Goal: Book appointment/travel/reservation

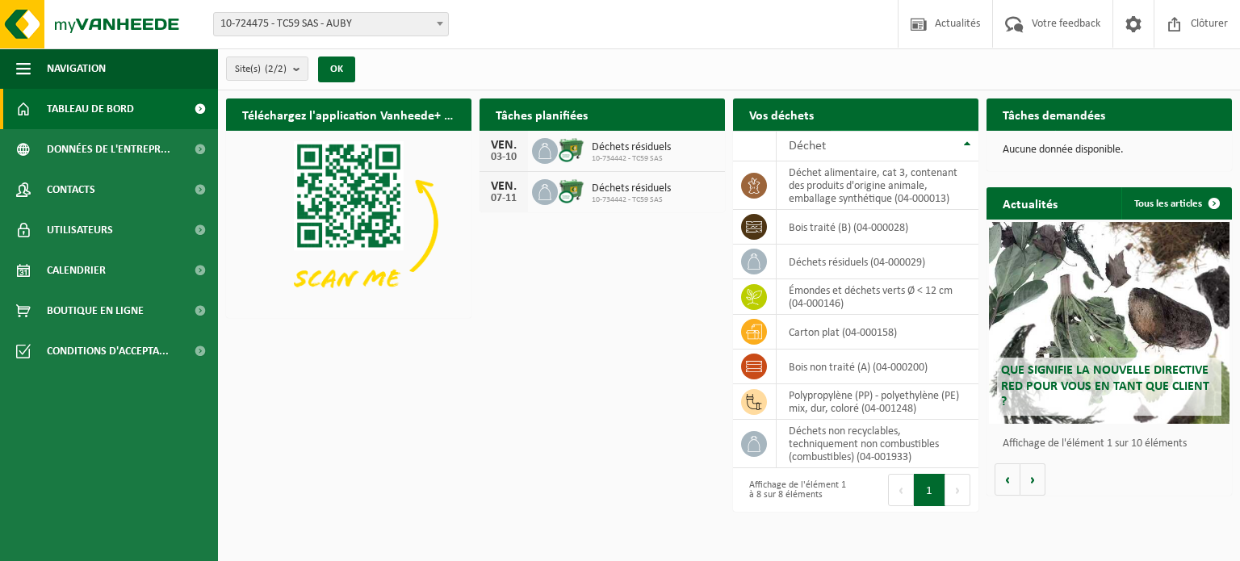
click at [873, 130] on link "Demander un transport" at bounding box center [903, 146] width 146 height 32
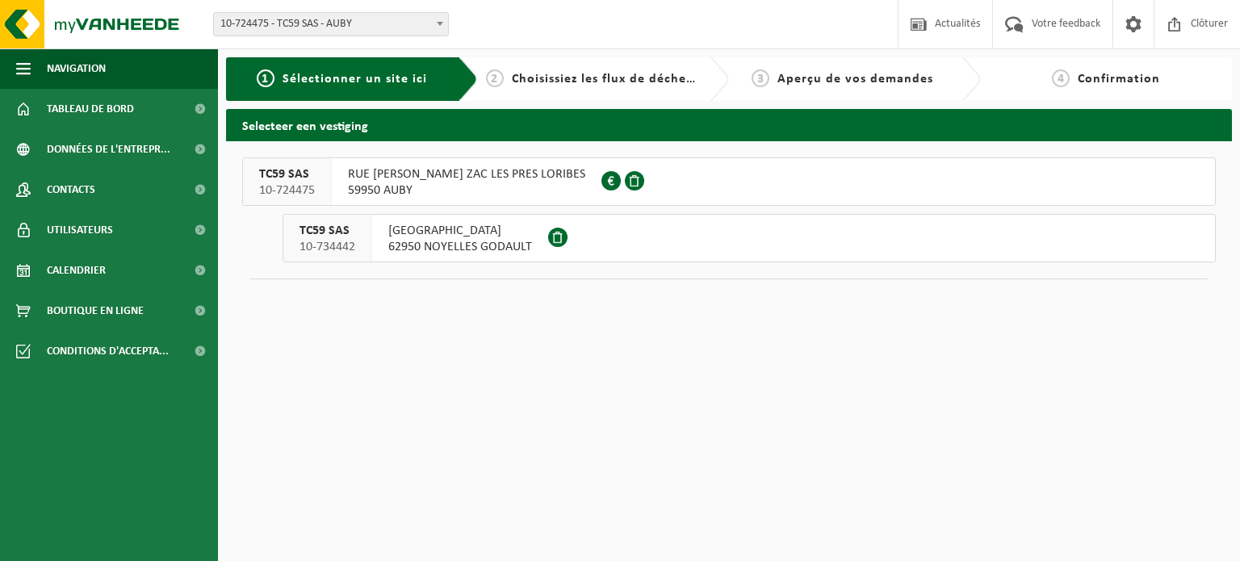
click at [436, 182] on span "RUE GILLES VILLENEUVE ZAC LES PRES LORIBES" at bounding box center [466, 174] width 237 height 16
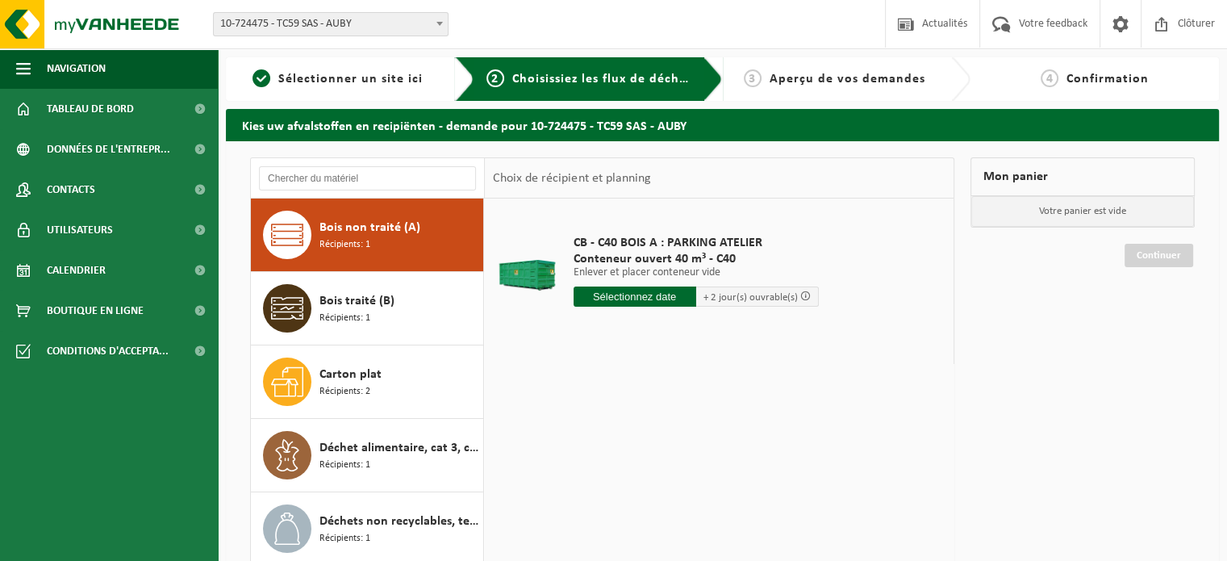
scroll to position [61, 0]
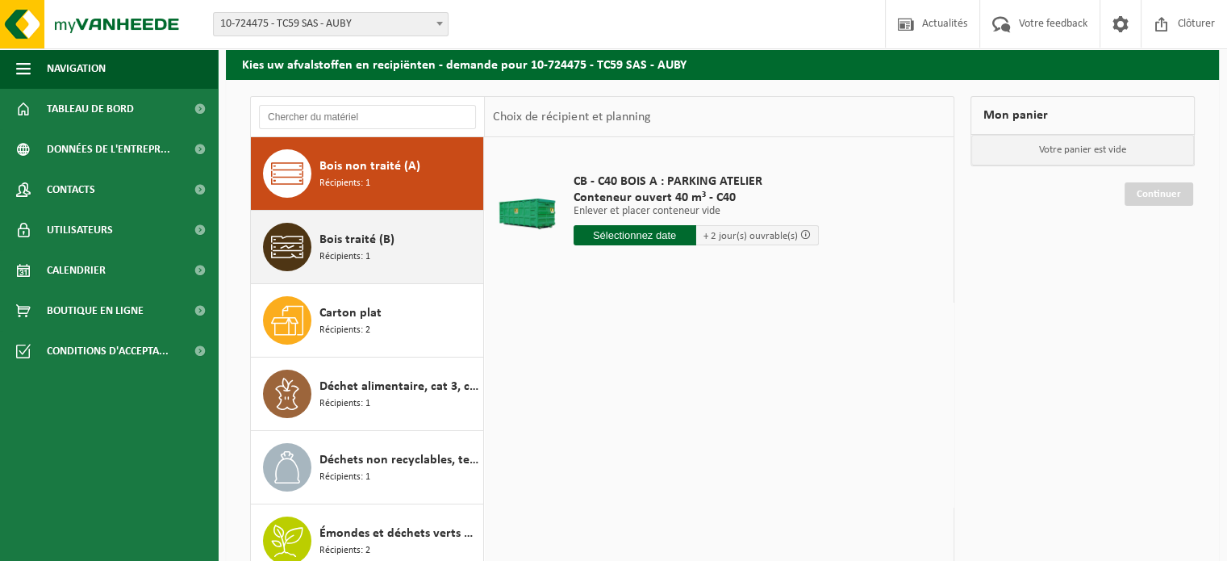
click at [427, 236] on div "Bois traité (B) Récipients: 1" at bounding box center [400, 247] width 160 height 48
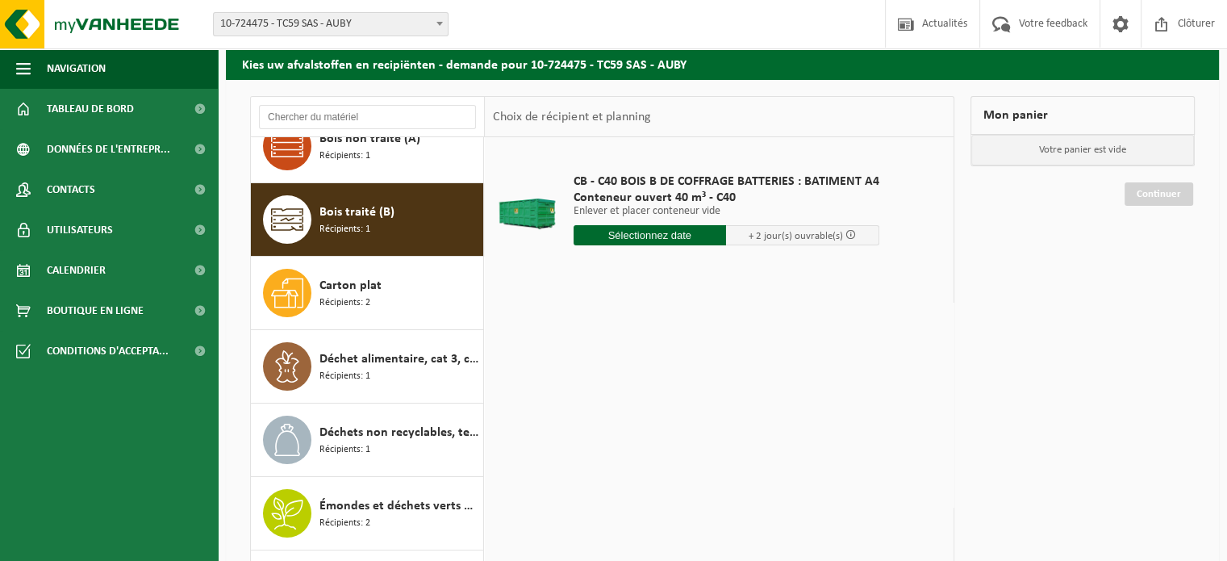
click at [648, 240] on input "text" at bounding box center [650, 235] width 153 height 20
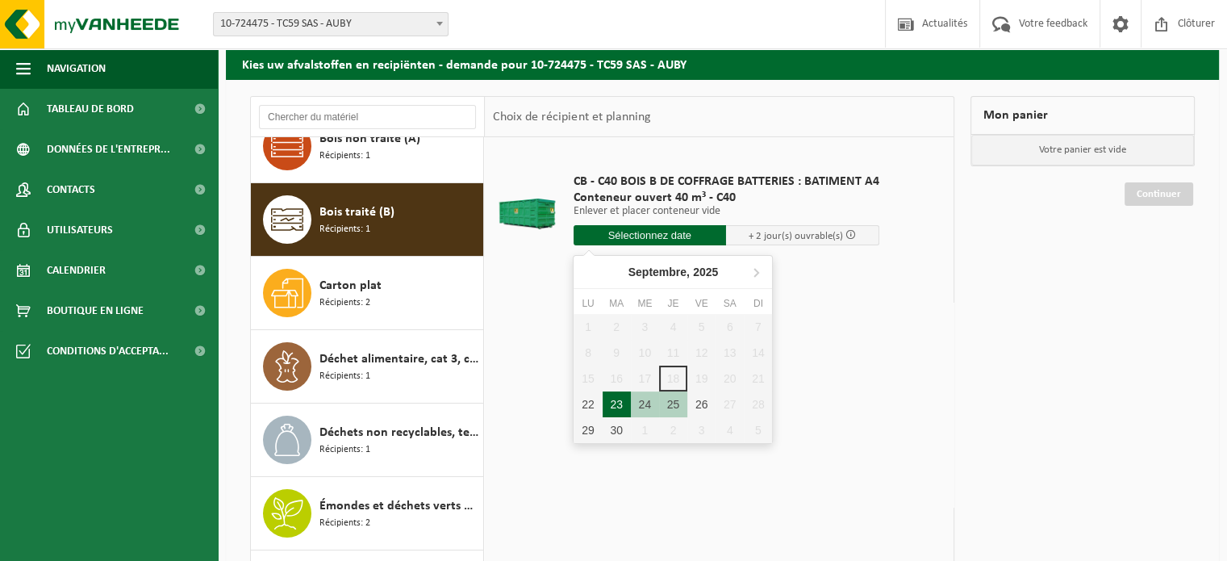
click at [621, 402] on div "23" at bounding box center [617, 404] width 28 height 26
type input "à partir de 2025-09-23"
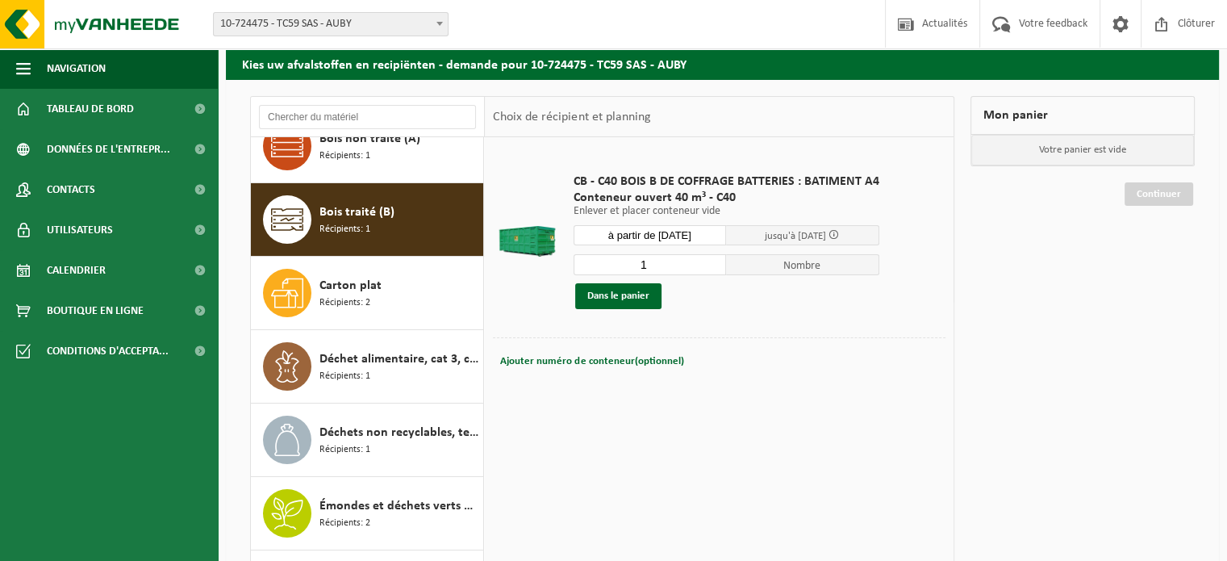
click at [671, 261] on input "1" at bounding box center [650, 264] width 153 height 21
type input "2"
click at [712, 259] on input "2" at bounding box center [650, 264] width 153 height 21
click at [606, 296] on button "Dans le panier" at bounding box center [618, 296] width 86 height 26
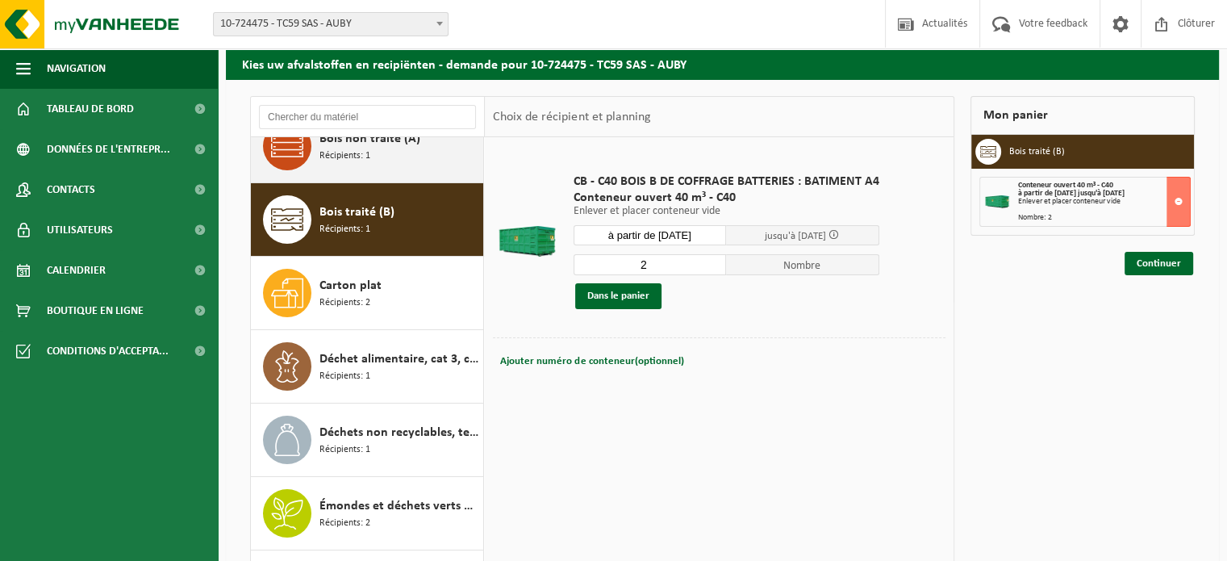
click at [394, 138] on span "Bois non traité (A)" at bounding box center [370, 138] width 101 height 19
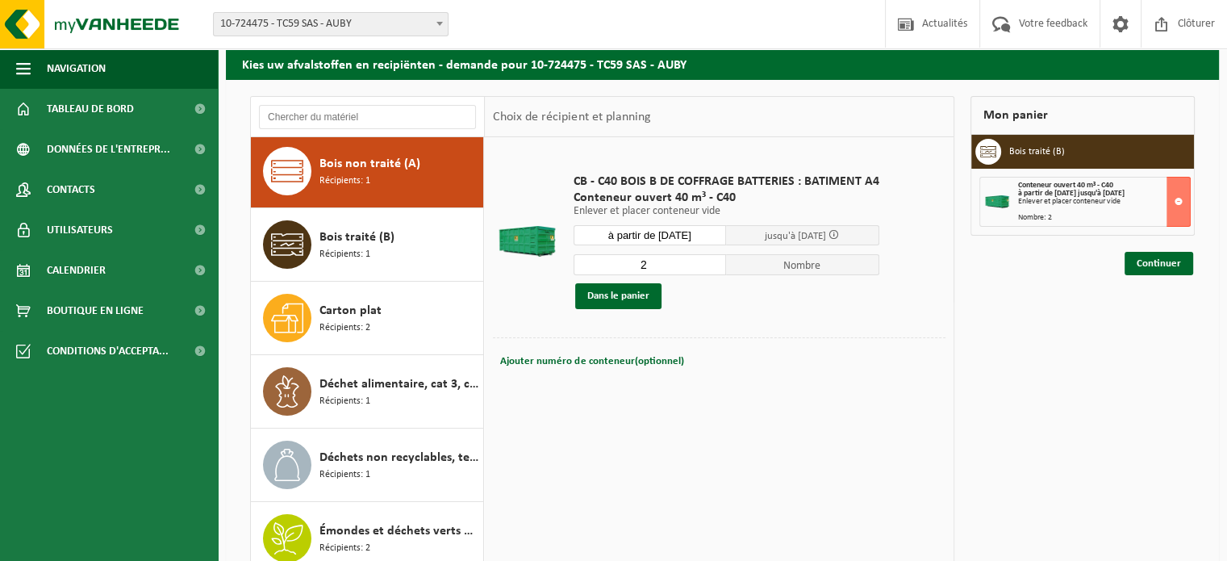
scroll to position [0, 0]
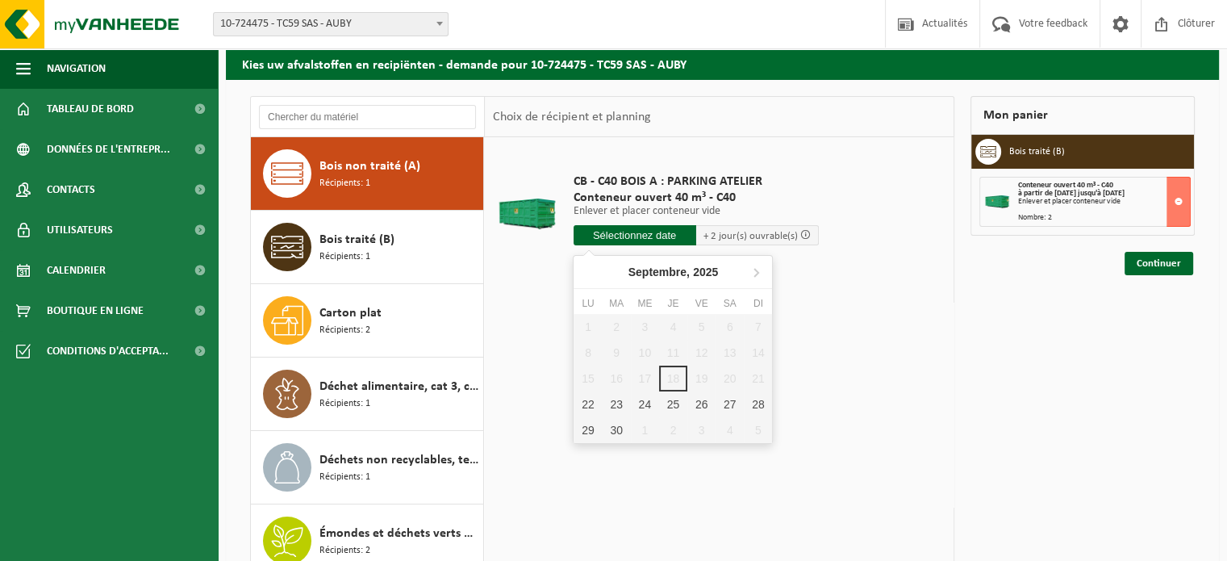
click at [646, 235] on input "text" at bounding box center [635, 235] width 123 height 20
click at [587, 395] on div "22" at bounding box center [588, 404] width 28 height 26
type input "à partir de 2025-09-22"
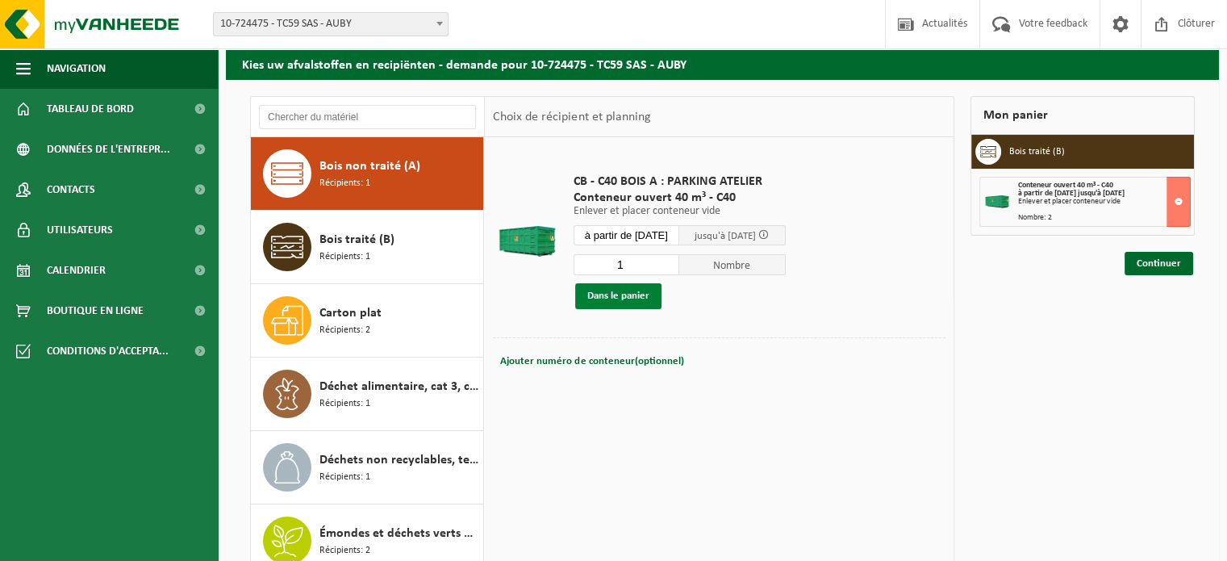
click at [622, 294] on button "Dans le panier" at bounding box center [618, 296] width 86 height 26
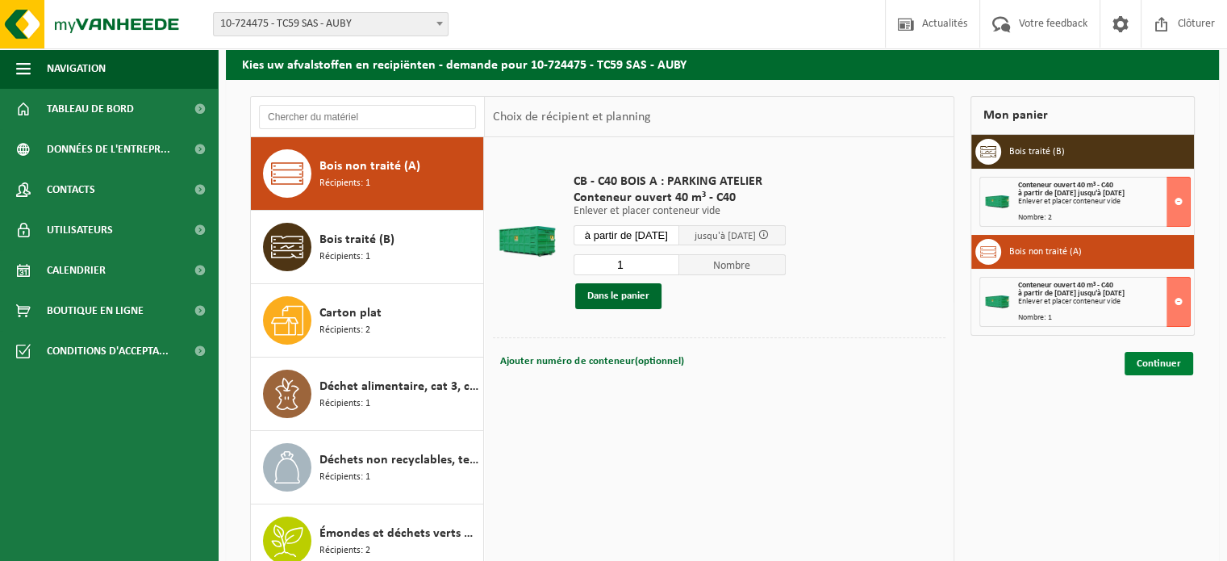
click at [1146, 358] on link "Continuer" at bounding box center [1159, 363] width 69 height 23
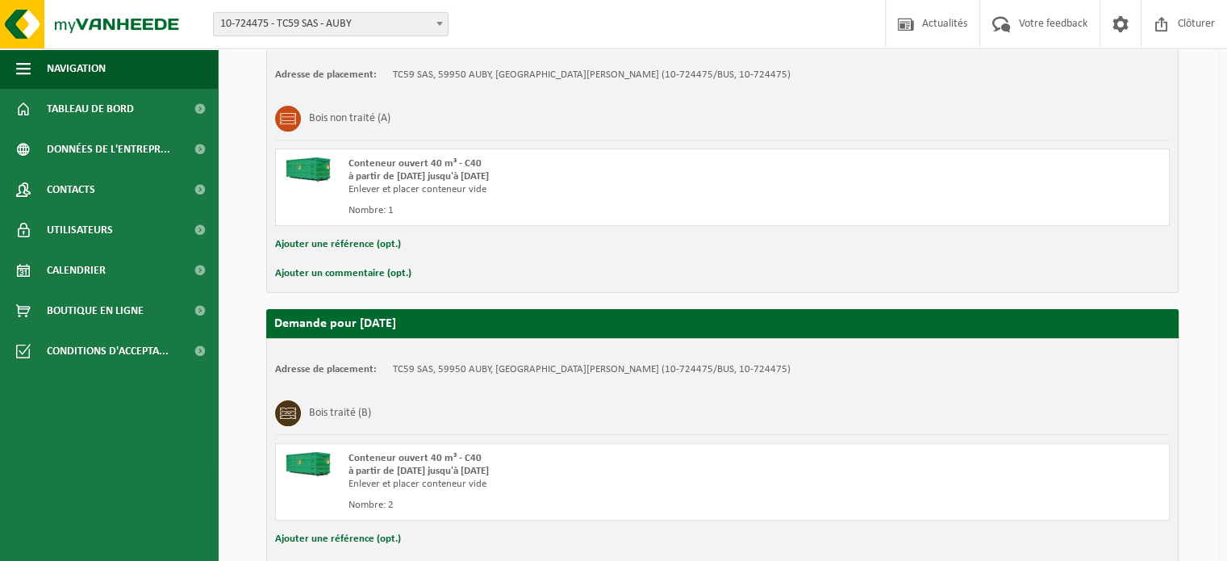
scroll to position [424, 0]
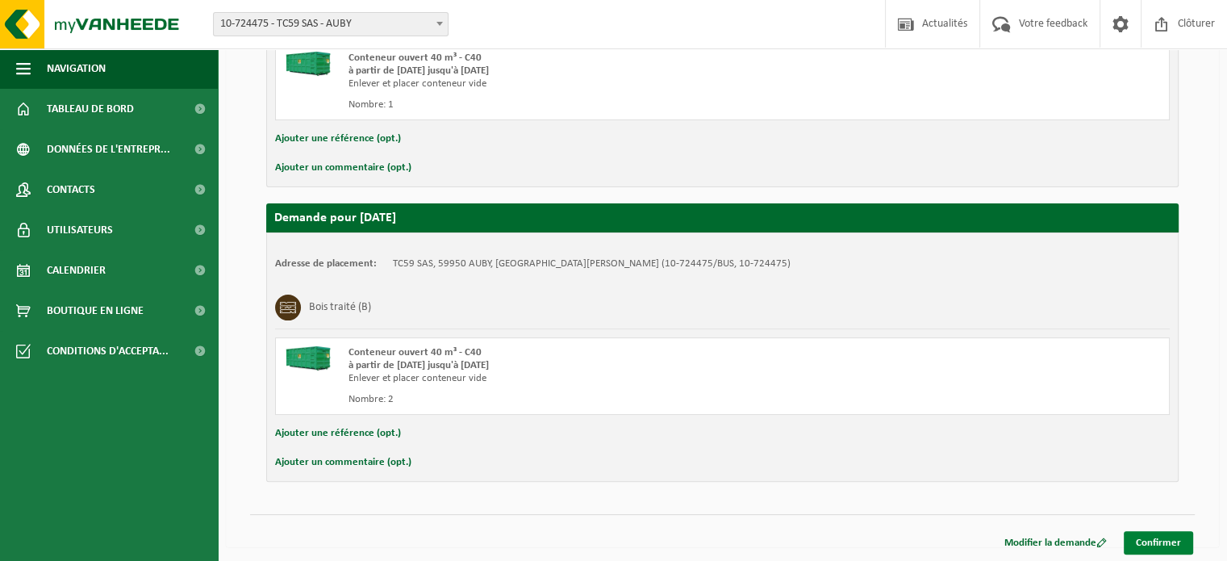
click at [1152, 538] on link "Confirmer" at bounding box center [1158, 542] width 69 height 23
